Goal: Find specific page/section: Find specific page/section

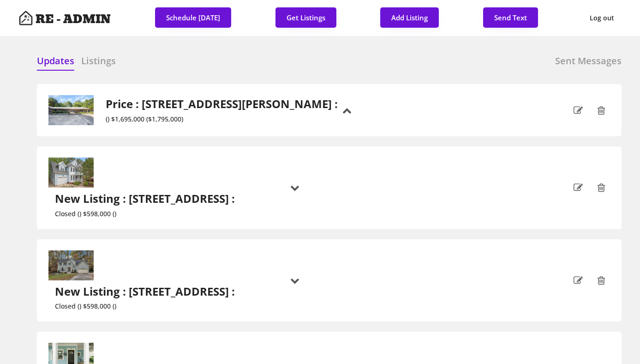
click at [439, 60] on div at bounding box center [416, 61] width 46 height 14
click at [301, 18] on button "Get Listings" at bounding box center [306, 17] width 61 height 20
click at [323, 67] on div "Updates Listings Sent Messages" at bounding box center [329, 63] width 585 height 18
click at [105, 61] on h6 "Listings" at bounding box center [98, 60] width 35 height 13
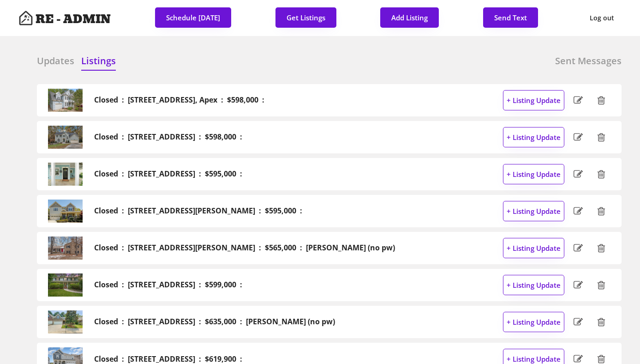
click at [52, 61] on h6 "Updates" at bounding box center [55, 60] width 37 height 13
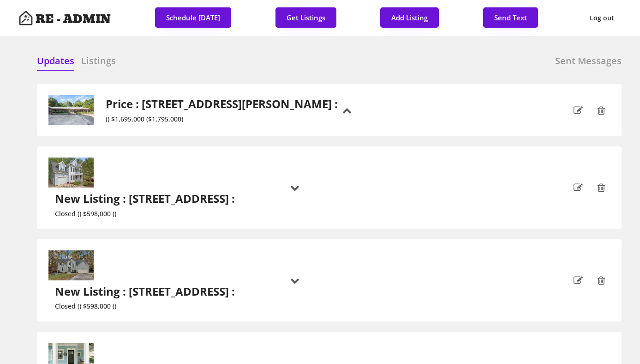
click at [176, 66] on div "Updates Listings Sent Messages" at bounding box center [329, 63] width 585 height 18
click at [347, 72] on div "Updates Listings Sent Messages" at bounding box center [329, 63] width 585 height 18
click at [259, 62] on div at bounding box center [255, 61] width 46 height 14
